Goal: Navigation & Orientation: Find specific page/section

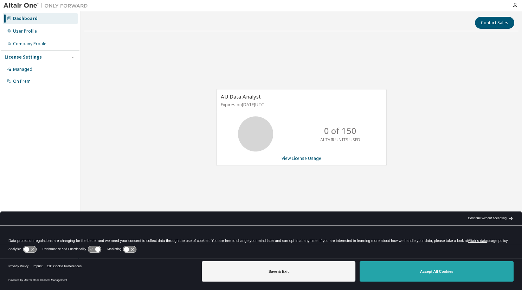
click at [455, 273] on button "Accept All Cookies" at bounding box center [436, 272] width 154 height 20
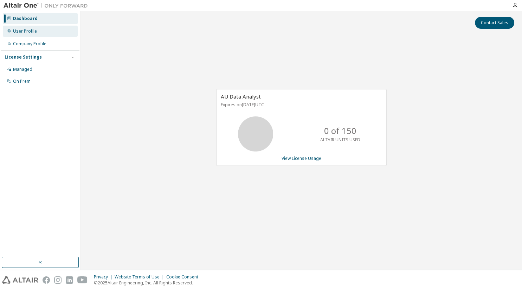
click at [32, 33] on div "User Profile" at bounding box center [25, 31] width 24 height 6
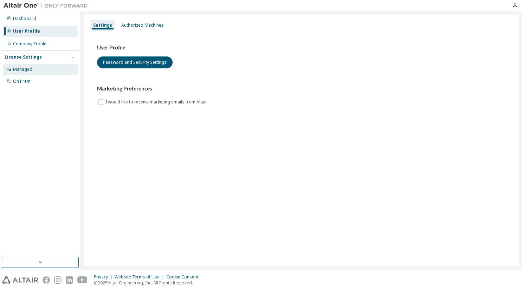
click at [31, 68] on div "Managed" at bounding box center [22, 70] width 19 height 6
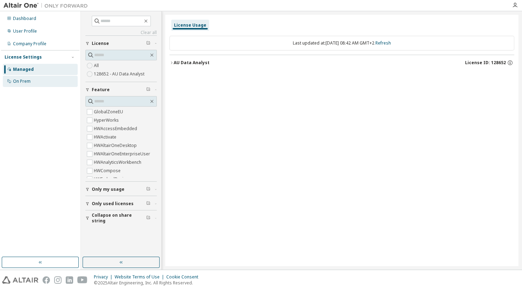
click at [26, 84] on div "On Prem" at bounding box center [22, 82] width 18 height 6
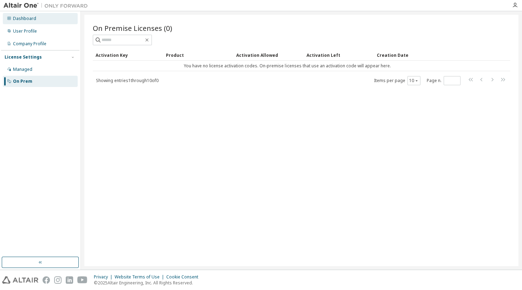
click at [25, 16] on div "Dashboard" at bounding box center [24, 19] width 23 height 6
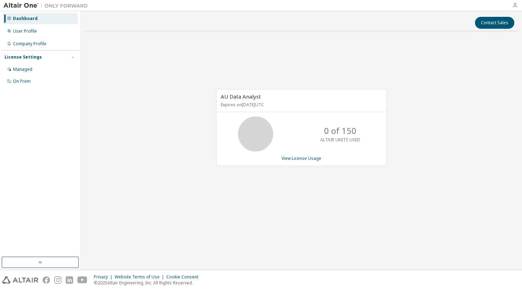
click at [514, 6] on icon "button" at bounding box center [515, 5] width 6 height 6
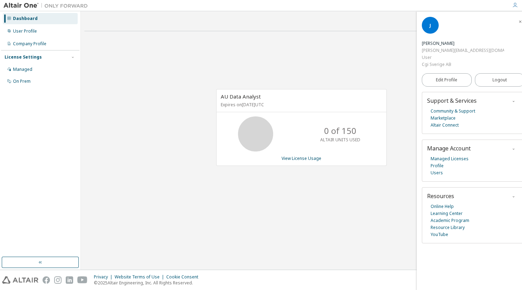
click at [459, 40] on div "[PERSON_NAME]" at bounding box center [462, 43] width 82 height 7
click at [41, 263] on icon "button" at bounding box center [41, 263] width 6 height 6
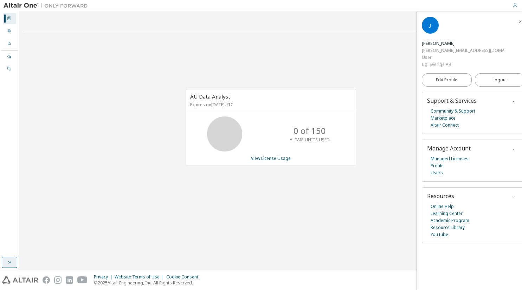
click at [11, 263] on icon "button" at bounding box center [9, 263] width 3 height 2
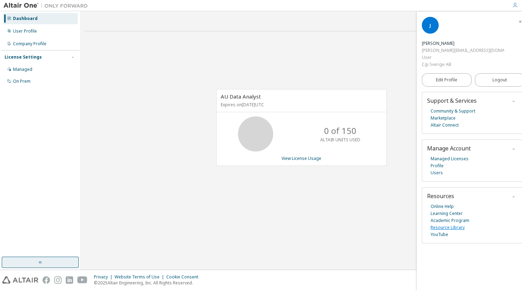
click at [449, 224] on link "Resource Library" at bounding box center [447, 227] width 34 height 7
